Goal: Transaction & Acquisition: Subscribe to service/newsletter

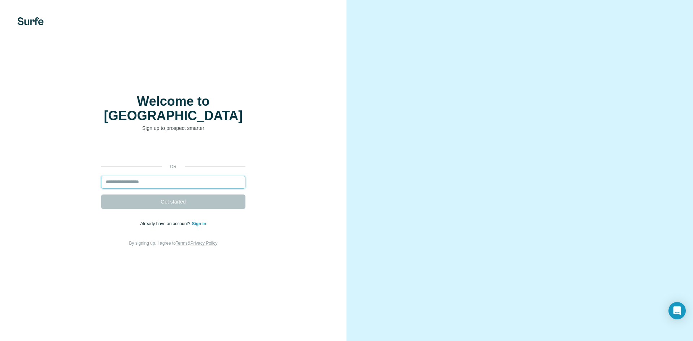
click at [148, 176] on input "email" at bounding box center [173, 182] width 144 height 13
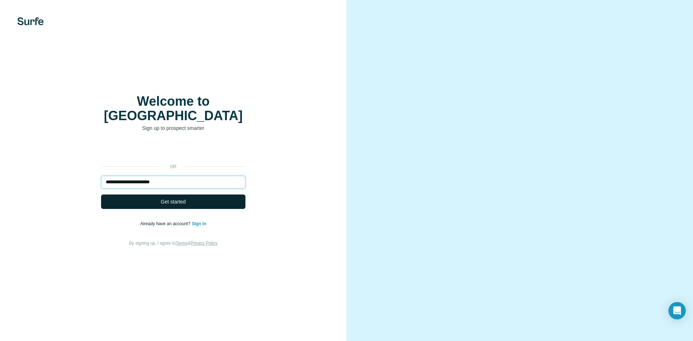
type input "**********"
click at [159, 195] on button "Get started" at bounding box center [173, 202] width 144 height 14
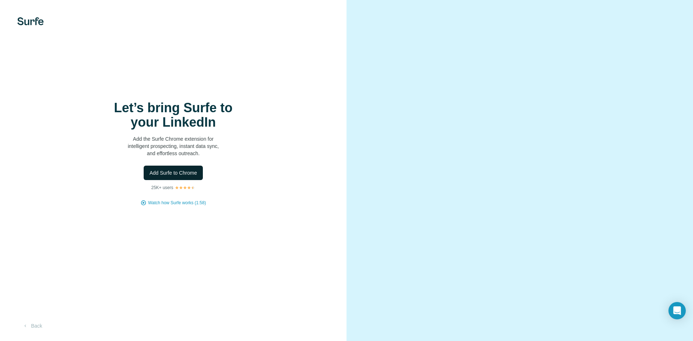
click at [189, 172] on span "Add Surfe to Chrome" at bounding box center [174, 172] width 48 height 7
